Goal: Task Accomplishment & Management: Complete application form

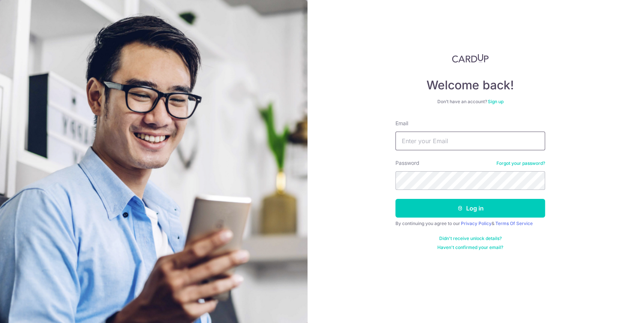
click at [453, 138] on input "Email" at bounding box center [470, 141] width 150 height 19
type input "c"
paste input "[PERSON_NAME][EMAIL_ADDRESS][DOMAIN_NAME]"
type input "[PERSON_NAME][EMAIL_ADDRESS][DOMAIN_NAME]"
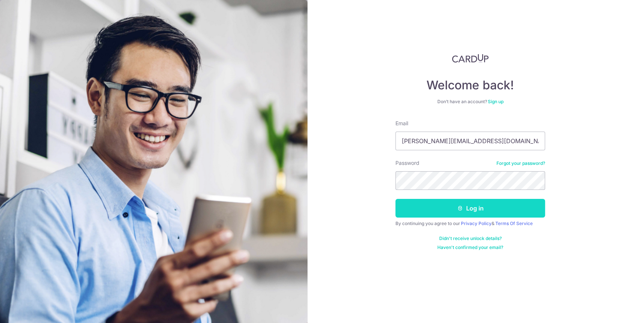
click at [462, 211] on icon "submit" at bounding box center [460, 208] width 6 height 6
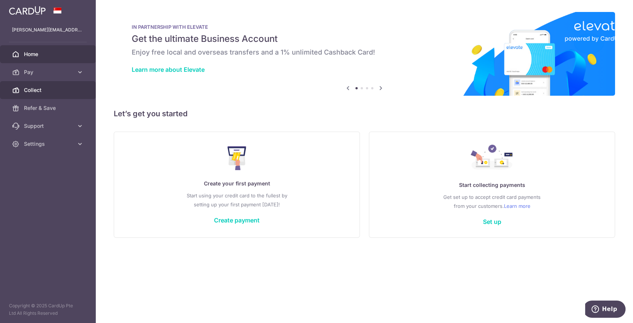
click at [37, 90] on span "Collect" at bounding box center [48, 89] width 49 height 7
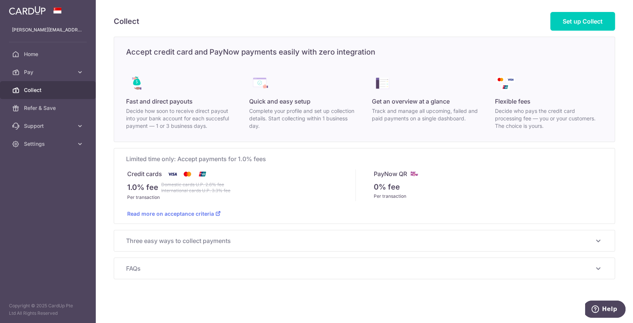
click at [182, 212] on link "Read more on acceptance criteria" at bounding box center [174, 214] width 94 height 6
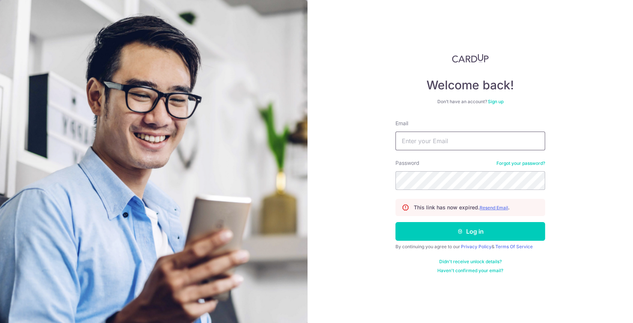
click at [447, 142] on input "Email" at bounding box center [470, 141] width 150 height 19
type input "[PERSON_NAME][EMAIL_ADDRESS][DOMAIN_NAME]"
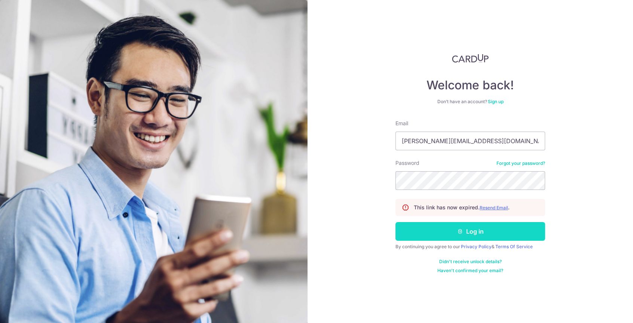
click at [483, 227] on button "Log in" at bounding box center [470, 231] width 150 height 19
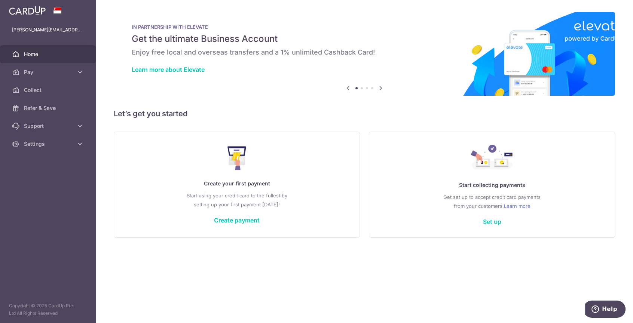
click at [493, 223] on link "Set up" at bounding box center [492, 221] width 18 height 7
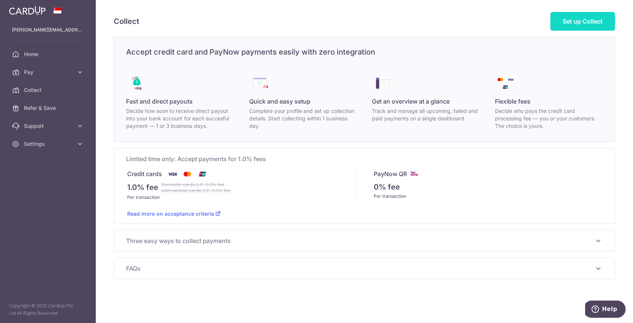
click at [566, 18] on span "Set up Collect" at bounding box center [583, 21] width 40 height 7
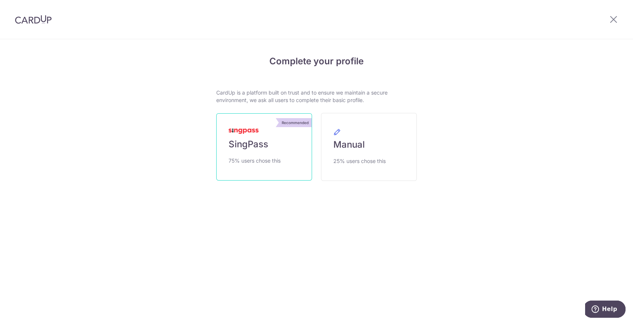
click at [262, 150] on span "SingPass" at bounding box center [249, 144] width 40 height 12
click at [269, 142] on link "Recommended SingPass 75% users chose this" at bounding box center [264, 146] width 96 height 67
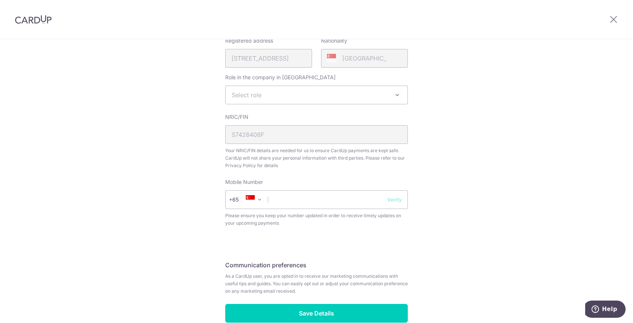
scroll to position [262, 0]
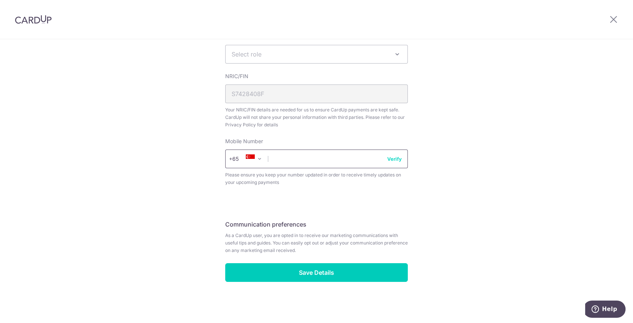
click at [291, 158] on input "text" at bounding box center [316, 159] width 183 height 19
type input "96473346"
select select "65"
click at [258, 157] on span at bounding box center [259, 159] width 9 height 9
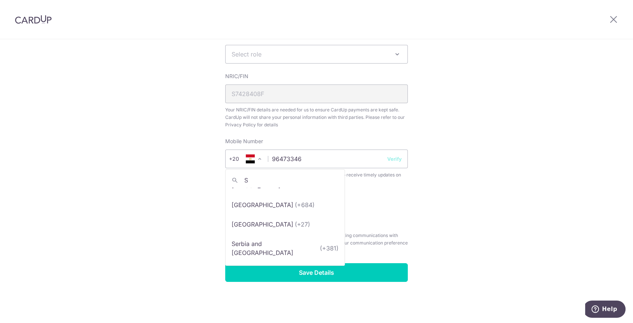
scroll to position [0, 0]
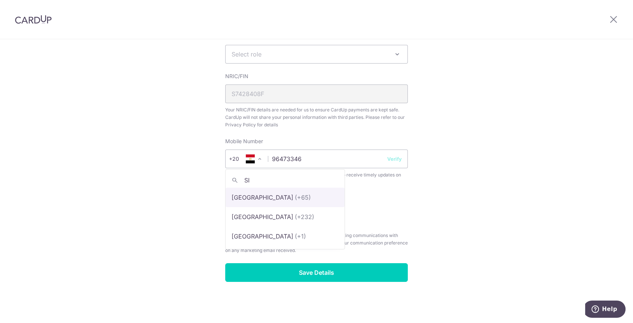
type input "SI"
select select "199"
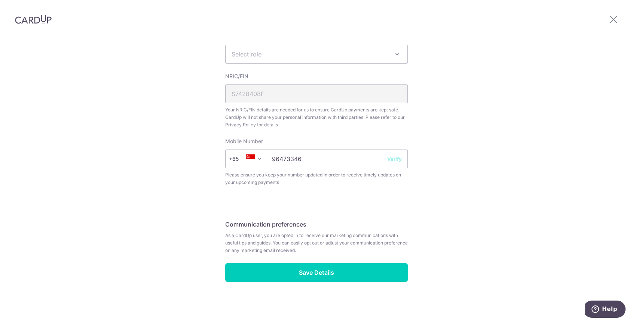
click at [392, 190] on fieldset "Your Details Please provide your full name as per your NRIC/ FIN for verificati…" at bounding box center [316, 16] width 183 height 358
click at [392, 159] on button "Verify" at bounding box center [394, 158] width 15 height 7
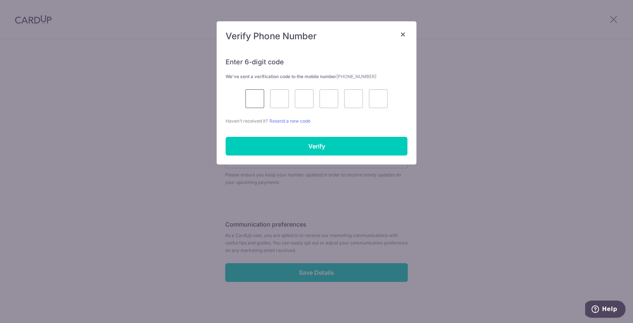
click at [250, 92] on input "text" at bounding box center [254, 98] width 19 height 19
type input "4"
type input "7"
type input "5"
type input "8"
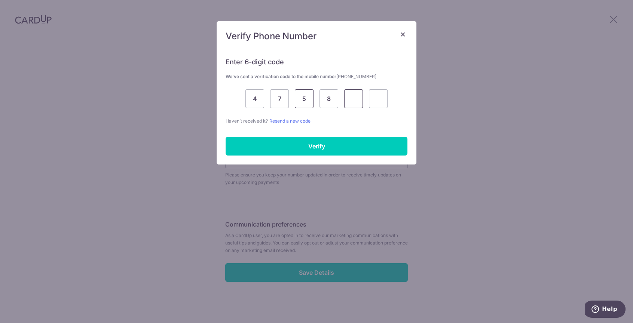
type input "9"
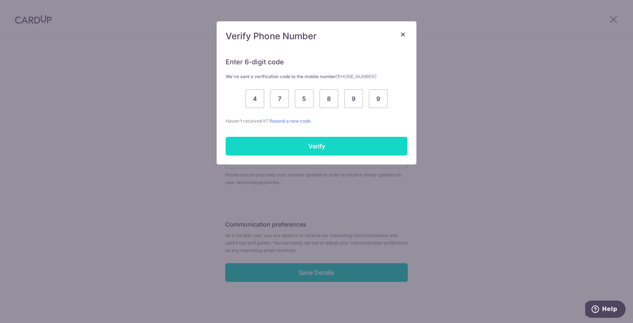
click at [325, 147] on input "Verify" at bounding box center [317, 146] width 182 height 19
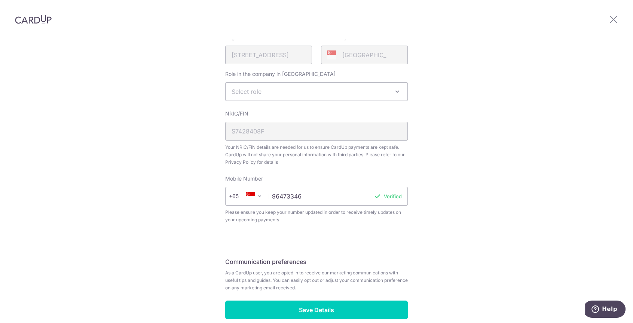
scroll to position [187, 0]
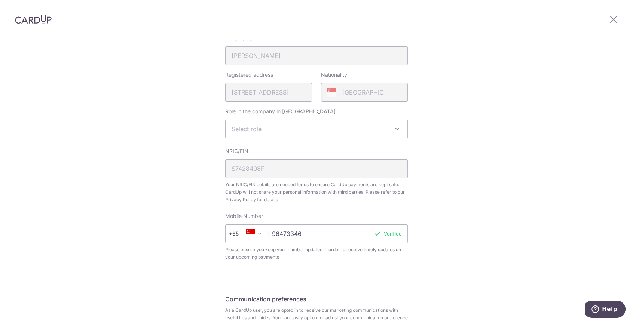
click at [397, 129] on span at bounding box center [397, 129] width 9 height 9
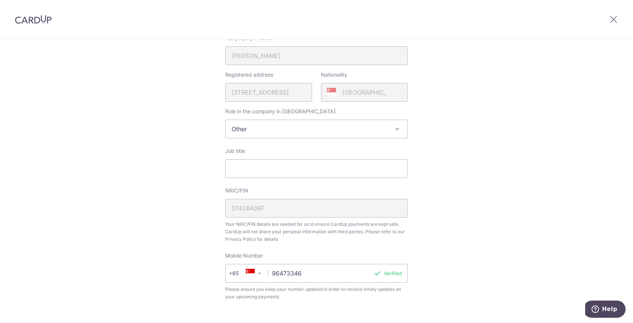
select select "other"
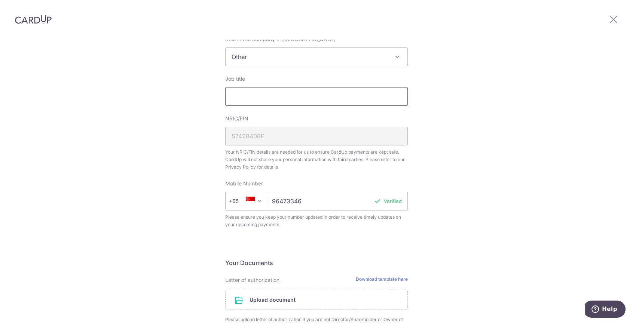
click at [311, 97] on input "Job title" at bounding box center [316, 96] width 183 height 19
type input "a"
type input "s"
type input "a"
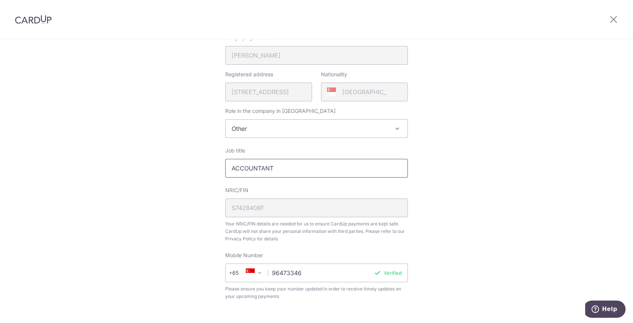
scroll to position [299, 0]
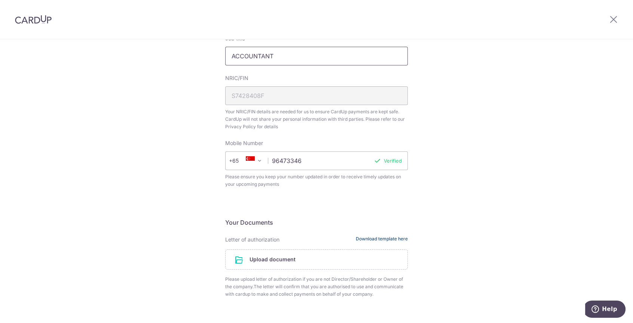
type input "ACCOUNTANT"
click at [370, 238] on link "Download template here" at bounding box center [382, 239] width 52 height 7
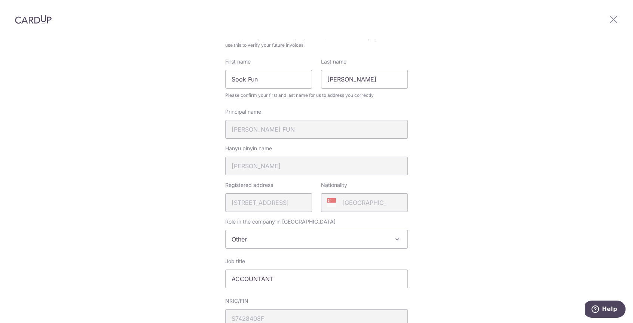
scroll to position [74, 0]
drag, startPoint x: 613, startPoint y: 18, endPoint x: 607, endPoint y: 21, distance: 6.0
click at [613, 18] on icon at bounding box center [613, 19] width 9 height 9
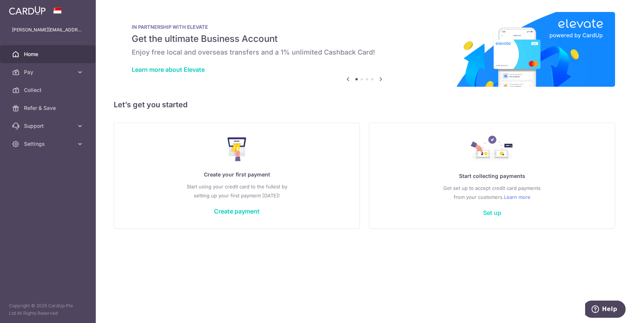
click at [494, 212] on link "Set up" at bounding box center [492, 212] width 18 height 7
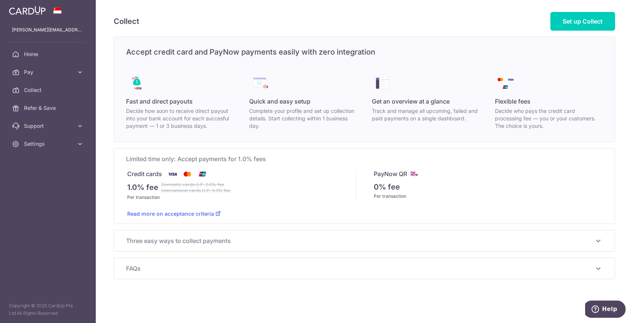
click at [193, 238] on span "Three easy ways to collect payments" at bounding box center [360, 240] width 468 height 9
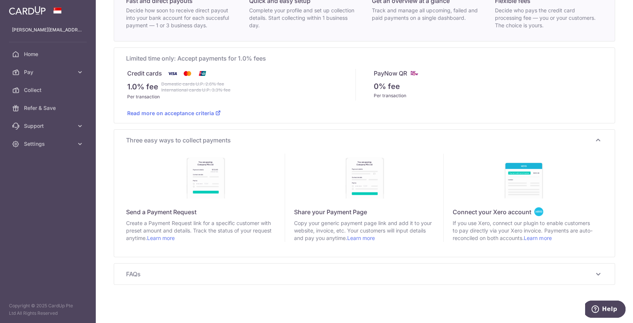
scroll to position [103, 0]
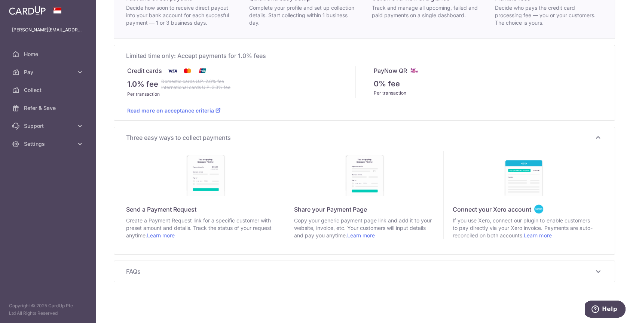
click at [278, 265] on div "FAQs Read about a Collector's success story Read more Is my company eligible to…" at bounding box center [364, 271] width 501 height 21
click at [141, 272] on span "FAQs" at bounding box center [360, 271] width 468 height 9
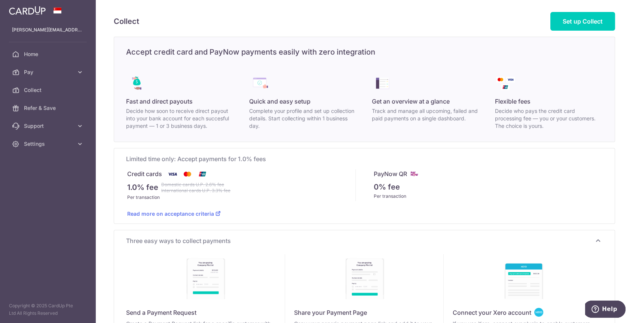
scroll to position [0, 0]
click at [168, 214] on link "Read more on acceptance criteria" at bounding box center [174, 214] width 94 height 6
click at [31, 144] on span "Settings" at bounding box center [48, 143] width 49 height 7
click at [52, 157] on link "Account" at bounding box center [48, 162] width 96 height 18
click at [53, 163] on span "Account" at bounding box center [48, 161] width 49 height 7
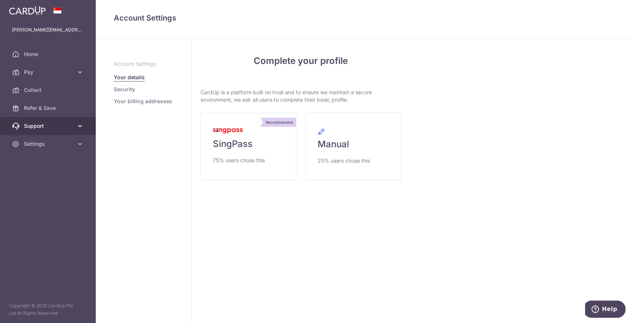
click at [50, 123] on span "Support" at bounding box center [48, 125] width 49 height 7
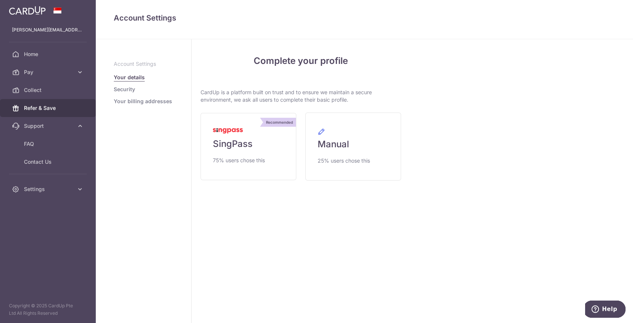
click at [54, 109] on span "Refer & Save" at bounding box center [48, 107] width 49 height 7
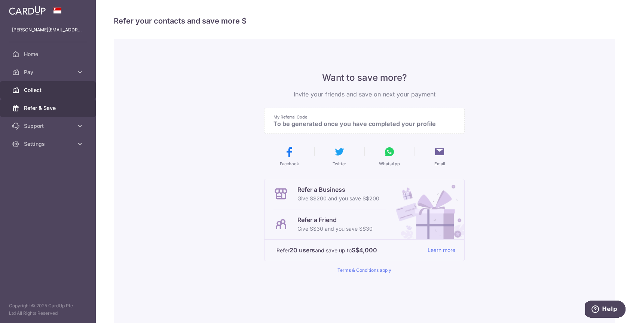
click at [42, 92] on span "Collect" at bounding box center [48, 89] width 49 height 7
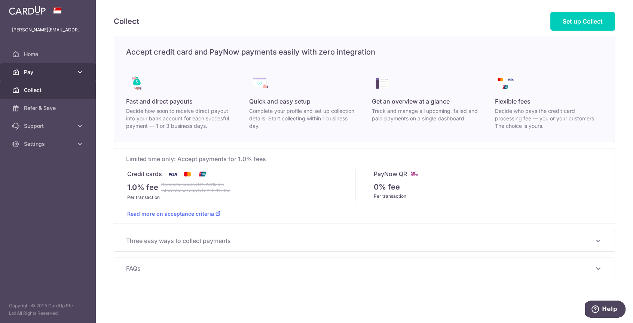
click at [25, 71] on span "Pay" at bounding box center [48, 71] width 49 height 7
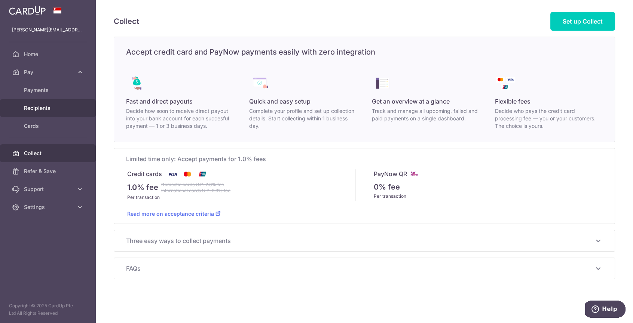
click at [58, 107] on span "Recipients" at bounding box center [48, 107] width 49 height 7
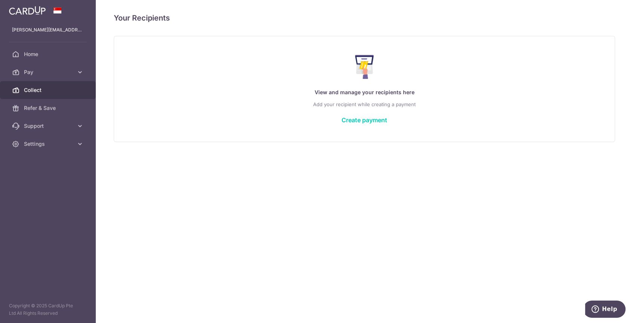
click at [39, 92] on span "Collect" at bounding box center [48, 89] width 49 height 7
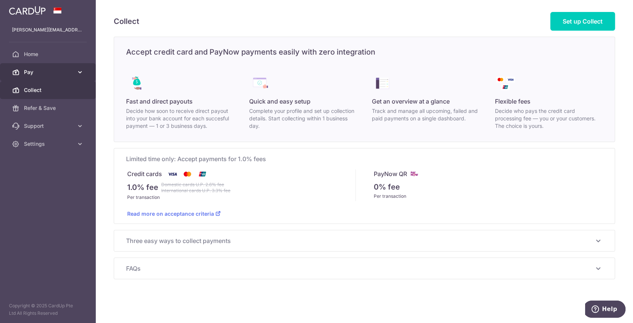
click at [69, 68] on span "Pay" at bounding box center [48, 71] width 49 height 7
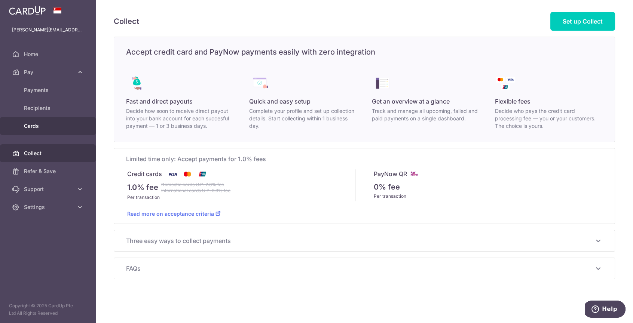
click at [50, 125] on span "Cards" at bounding box center [48, 125] width 49 height 7
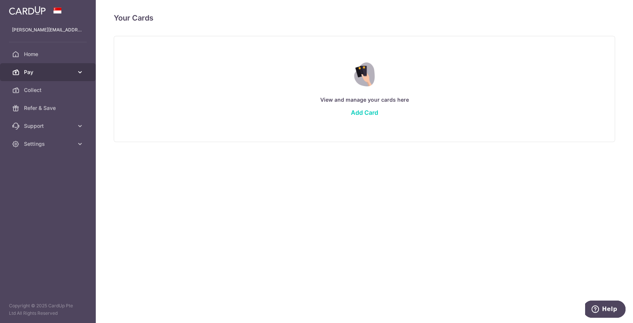
click at [51, 72] on span "Pay" at bounding box center [48, 71] width 49 height 7
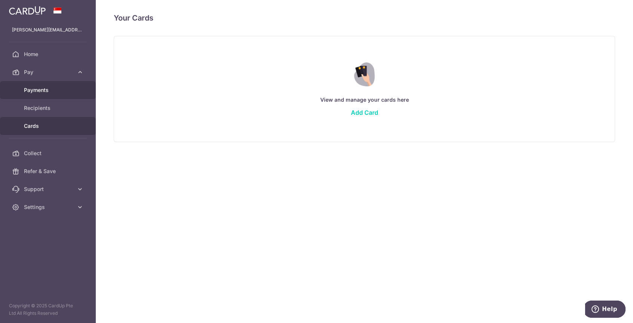
click at [55, 92] on span "Payments" at bounding box center [48, 89] width 49 height 7
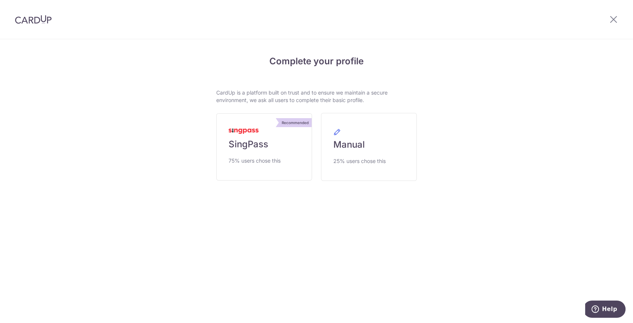
click at [618, 21] on div at bounding box center [613, 19] width 39 height 39
click at [611, 18] on icon at bounding box center [613, 19] width 9 height 9
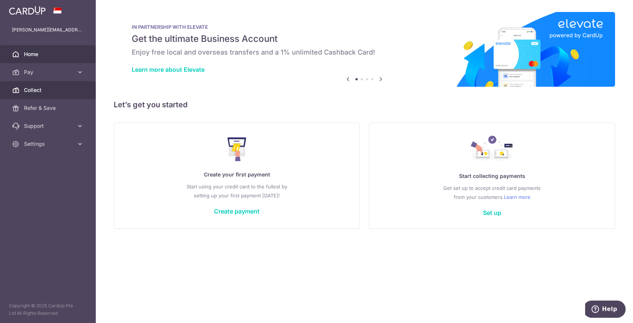
click at [54, 92] on span "Collect" at bounding box center [48, 89] width 49 height 7
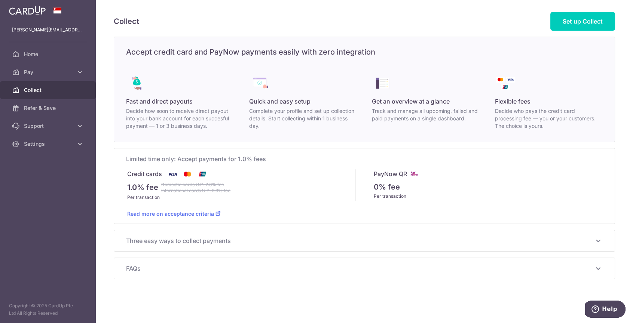
click at [414, 111] on p "Track and manage all upcoming, failed and paid payments on a single dashboard." at bounding box center [426, 114] width 108 height 15
click at [498, 109] on p "Decide who pays the credit card processing fee — you or your customers. The cho…" at bounding box center [549, 118] width 108 height 22
click at [192, 212] on link "Read more on acceptance criteria" at bounding box center [174, 214] width 94 height 6
